Goal: Information Seeking & Learning: Compare options

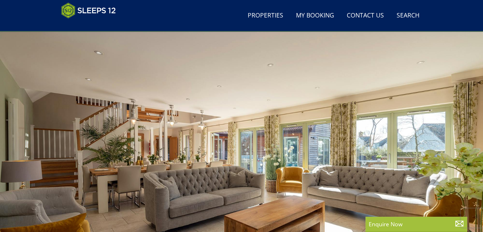
scroll to position [19, 0]
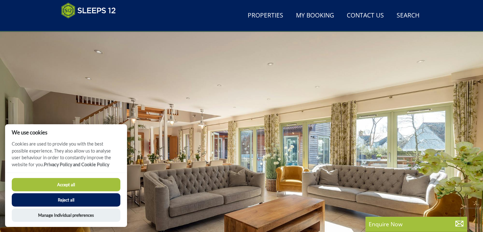
click at [72, 182] on button "Accept all" at bounding box center [66, 184] width 109 height 13
checkbox input "true"
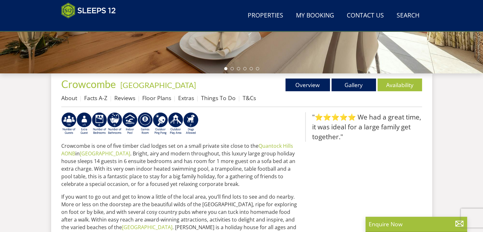
scroll to position [196, 0]
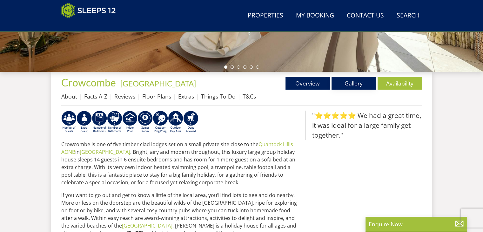
click at [350, 82] on link "Gallery" at bounding box center [353, 83] width 44 height 13
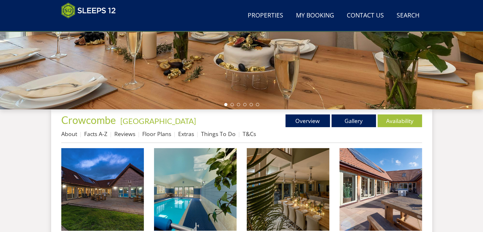
scroll to position [222, 0]
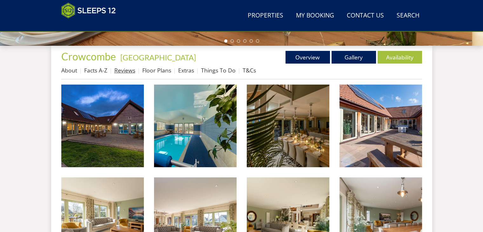
click at [122, 71] on link "Reviews" at bounding box center [124, 70] width 21 height 8
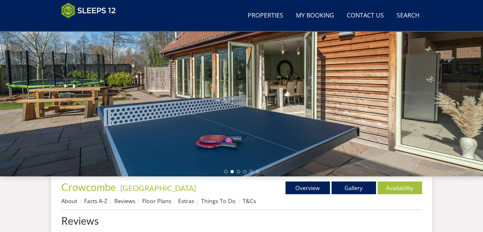
scroll to position [93, 0]
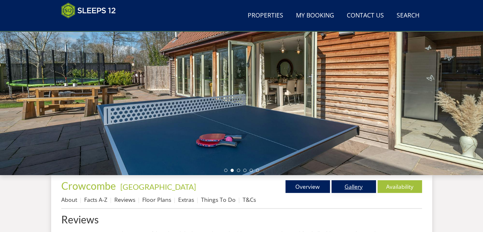
click at [350, 185] on link "Gallery" at bounding box center [353, 186] width 44 height 13
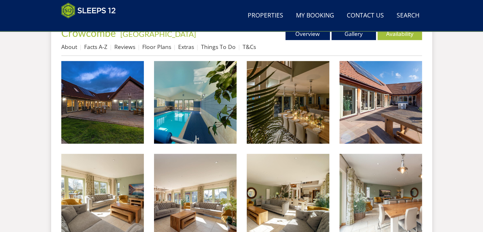
scroll to position [247, 0]
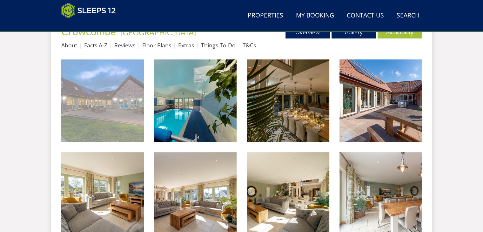
click at [110, 116] on img at bounding box center [102, 100] width 83 height 83
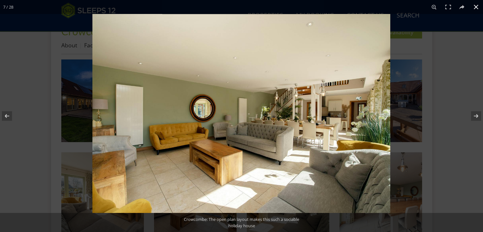
click at [474, 7] on button at bounding box center [476, 7] width 14 height 14
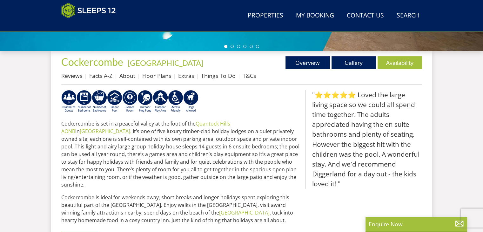
scroll to position [220, 0]
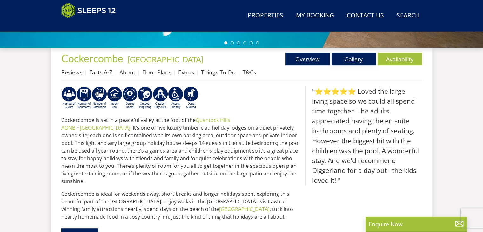
click at [349, 62] on link "Gallery" at bounding box center [353, 59] width 44 height 13
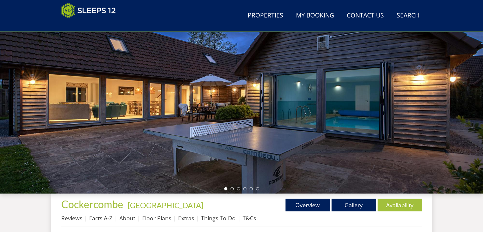
scroll to position [60, 0]
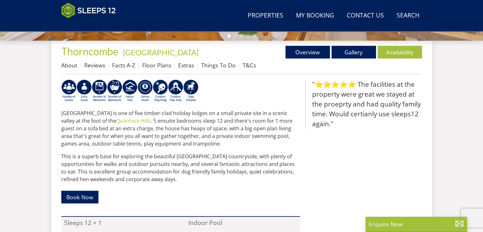
scroll to position [224, 0]
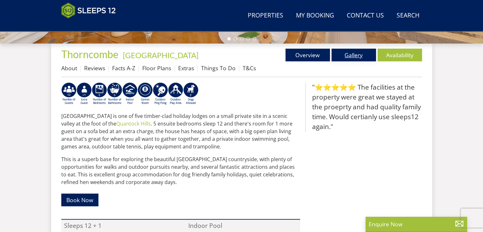
click at [354, 53] on link "Gallery" at bounding box center [353, 55] width 44 height 13
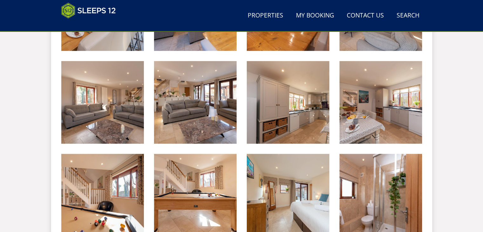
scroll to position [434, 0]
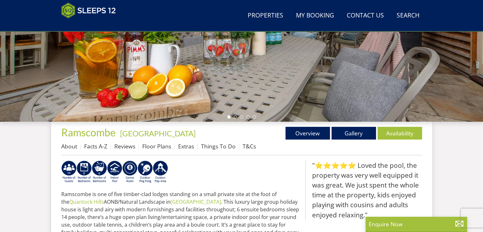
scroll to position [148, 0]
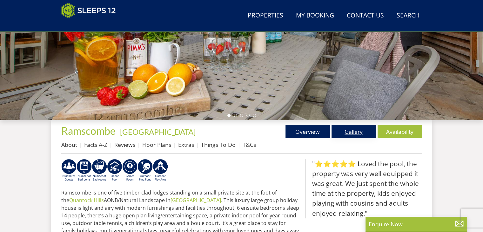
click at [352, 130] on link "Gallery" at bounding box center [353, 131] width 44 height 13
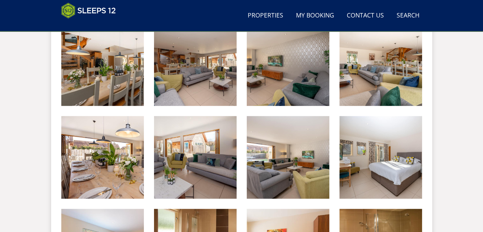
scroll to position [572, 0]
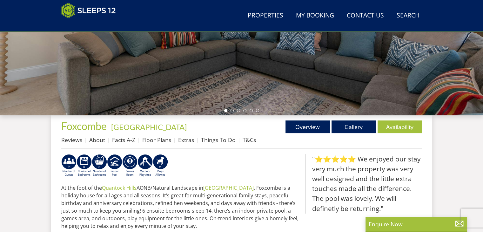
scroll to position [149, 0]
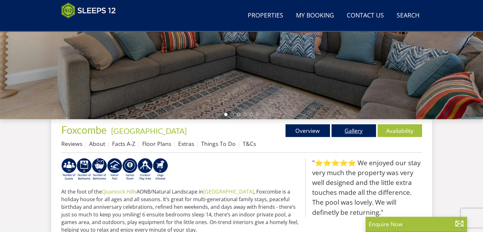
click at [351, 132] on link "Gallery" at bounding box center [353, 130] width 44 height 13
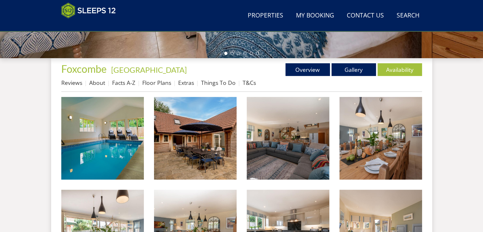
scroll to position [214, 0]
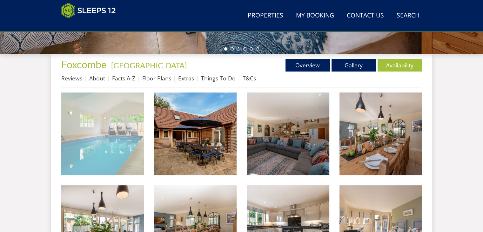
click at [94, 135] on img at bounding box center [102, 133] width 83 height 83
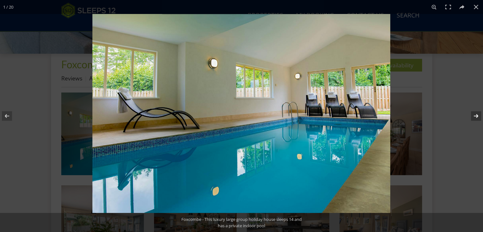
click at [476, 116] on button at bounding box center [472, 116] width 22 height 32
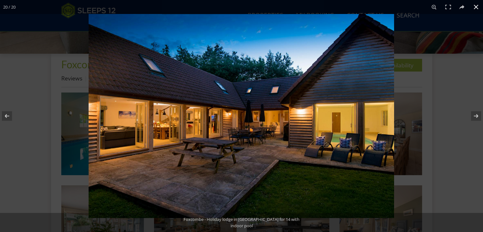
click at [475, 7] on button at bounding box center [476, 7] width 14 height 14
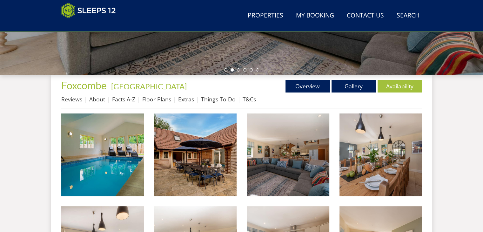
scroll to position [196, 0]
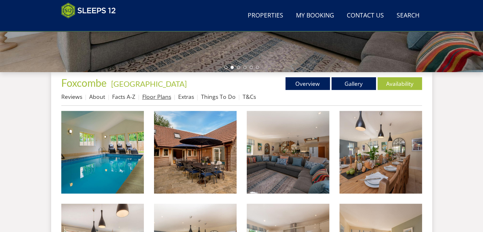
click at [155, 96] on link "Floor Plans" at bounding box center [156, 97] width 29 height 8
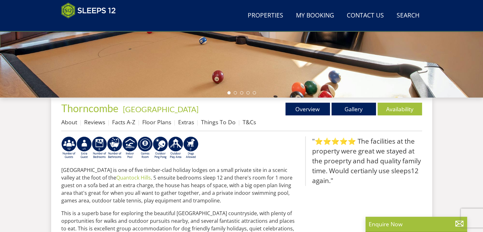
scroll to position [173, 0]
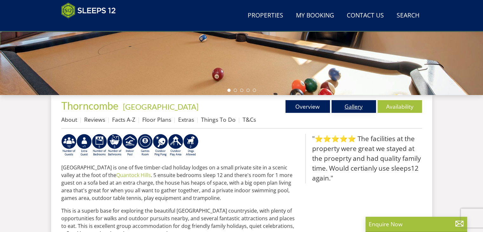
click at [350, 105] on link "Gallery" at bounding box center [353, 106] width 44 height 13
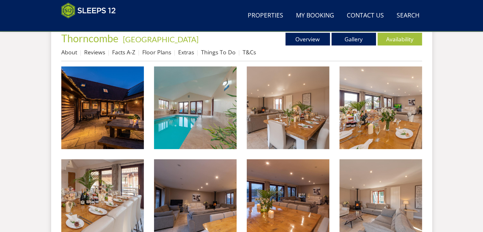
scroll to position [236, 0]
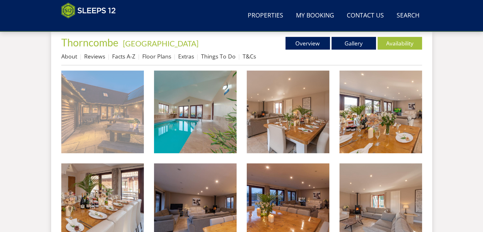
click at [112, 127] on img at bounding box center [102, 111] width 83 height 83
